Goal: Task Accomplishment & Management: Manage account settings

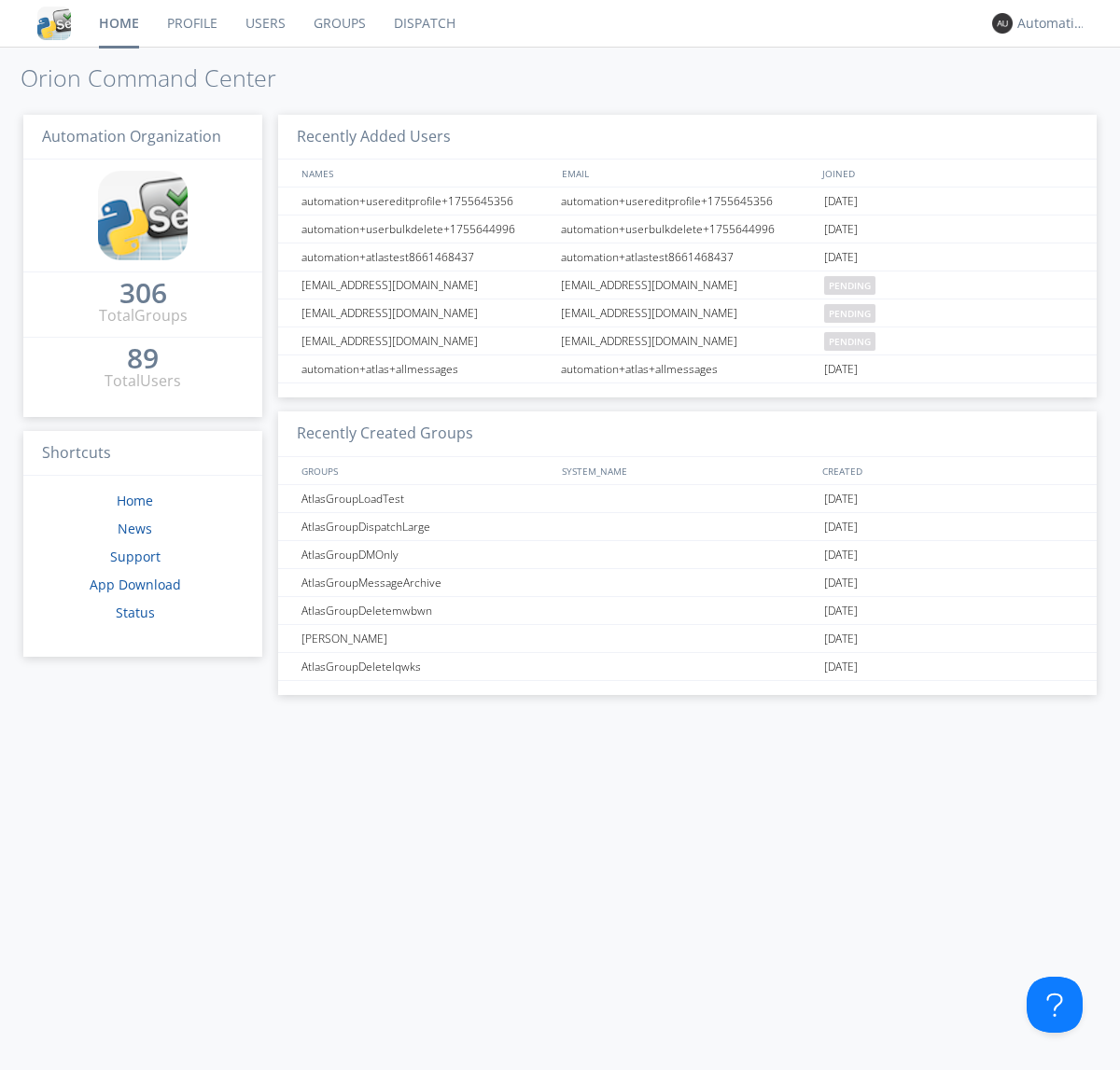
click at [422, 24] on link "Dispatch" at bounding box center [424, 23] width 90 height 46
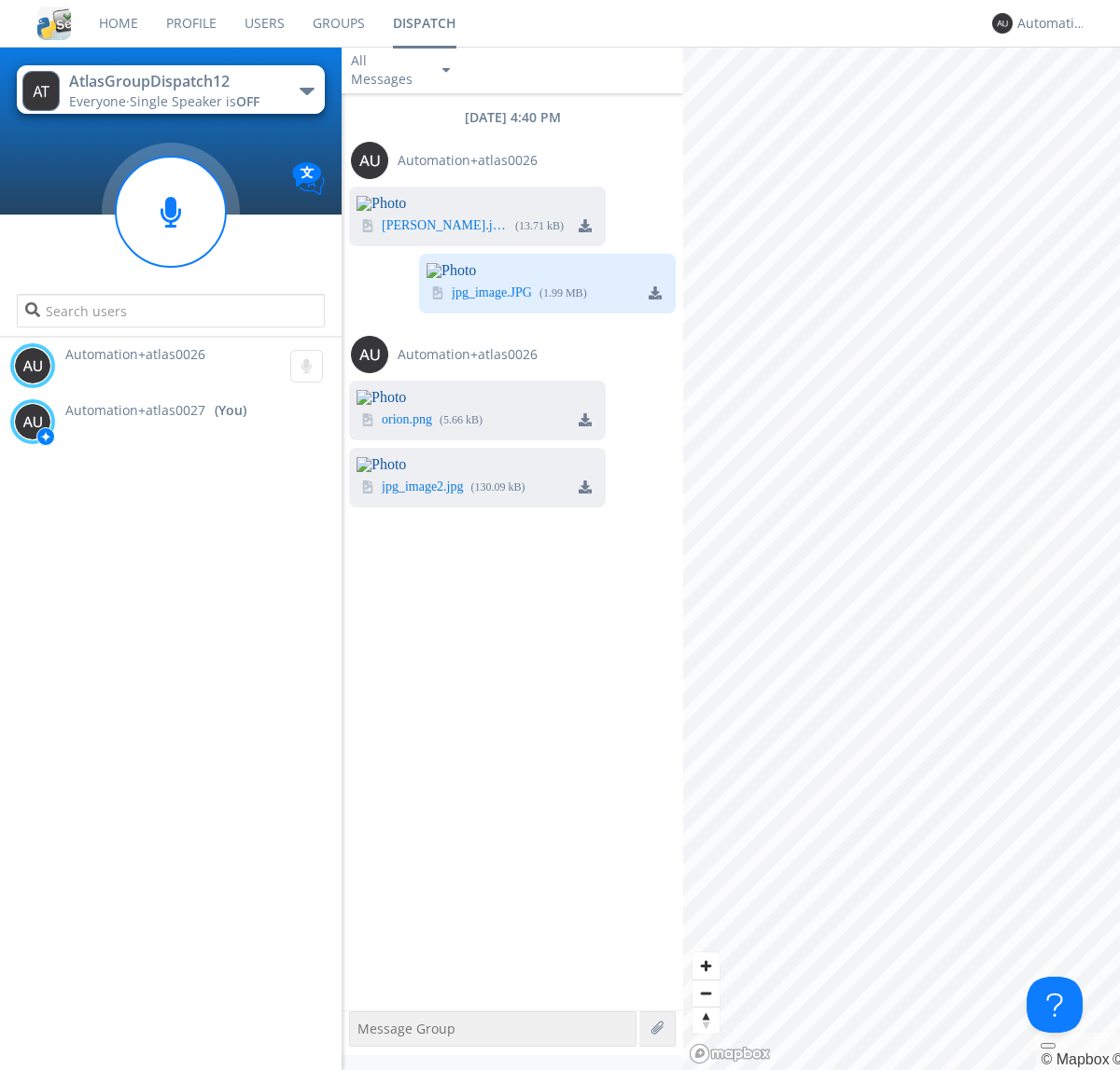
scroll to position [634, 0]
click at [585, 494] on img at bounding box center [585, 487] width 13 height 13
click at [1047, 24] on div "Automation+atlas0027" at bounding box center [1052, 24] width 70 height 19
click at [1061, 98] on div "Log Out" at bounding box center [1062, 99] width 96 height 34
